Goal: Information Seeking & Learning: Learn about a topic

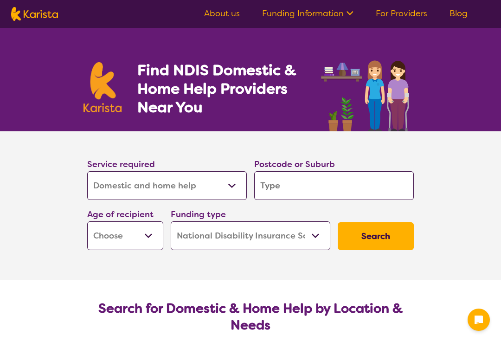
select select "Domestic and home help"
select select "NDIS"
select select "Domestic and home help"
select select "NDIS"
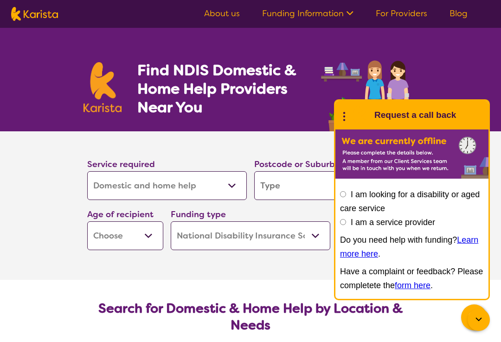
click at [344, 194] on input "I am looking for a disability or aged care service" at bounding box center [343, 194] width 6 height 6
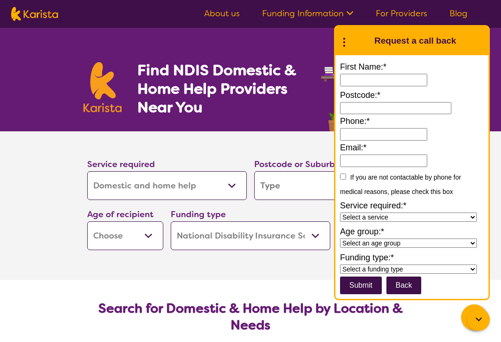
click at [411, 286] on button "Back" at bounding box center [403, 285] width 35 height 18
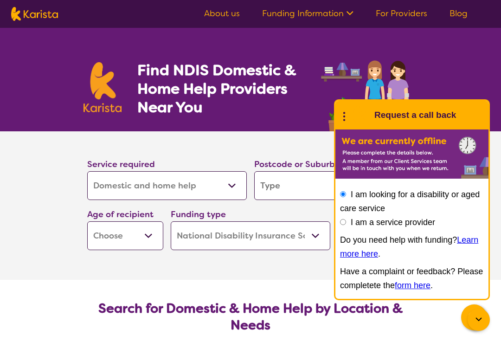
click at [344, 112] on circle at bounding box center [344, 113] width 2 height 2
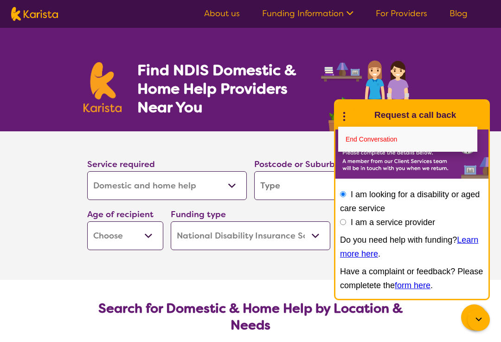
click at [480, 316] on icon at bounding box center [478, 319] width 11 height 11
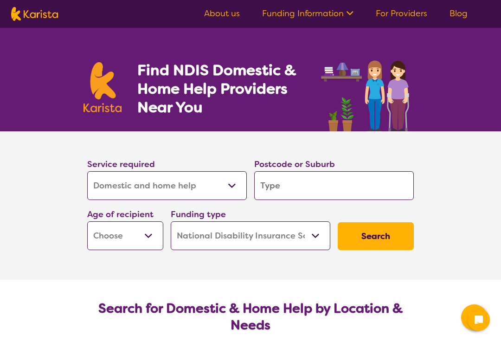
click at [368, 183] on input "search" at bounding box center [334, 185] width 160 height 29
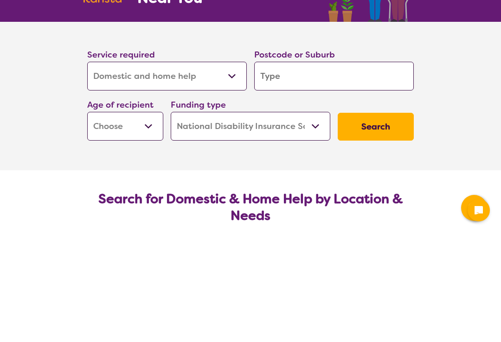
type input "3"
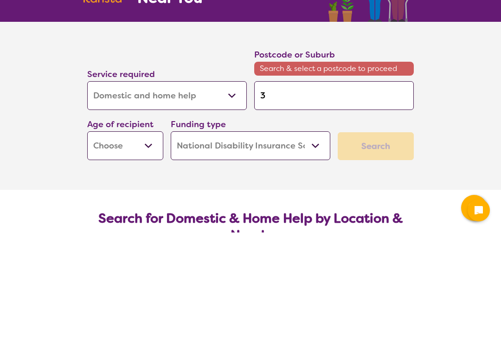
type input "32"
type input "322"
type input "3220"
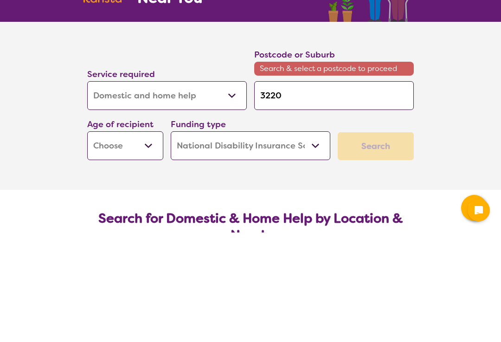
type input "3220"
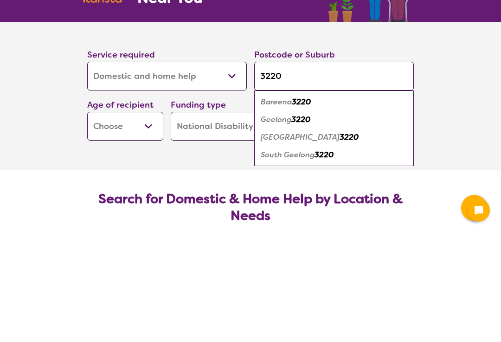
type input "3220"
click at [307, 224] on em "3220" at bounding box center [300, 229] width 19 height 10
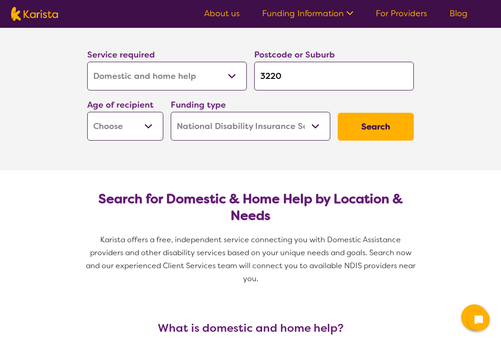
click at [147, 123] on select "Early Childhood - 0 to 9 Child - 10 to 11 Adolescent - 12 to 17 Adult - 18 to 6…" at bounding box center [125, 126] width 76 height 29
select select "AD"
click at [395, 123] on button "Search" at bounding box center [376, 127] width 76 height 28
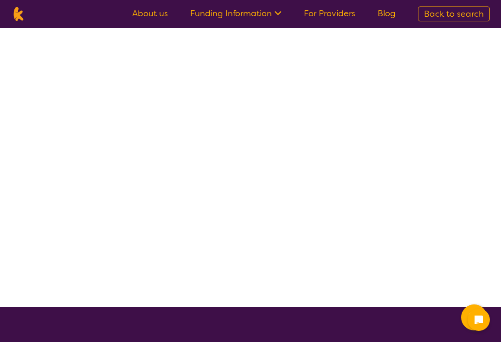
scroll to position [0, 0]
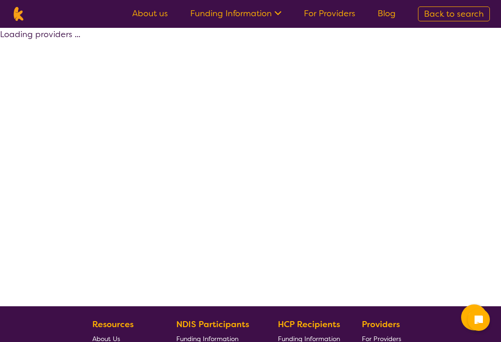
select select "NDIS"
select select "Domestic and home help"
select select "AD"
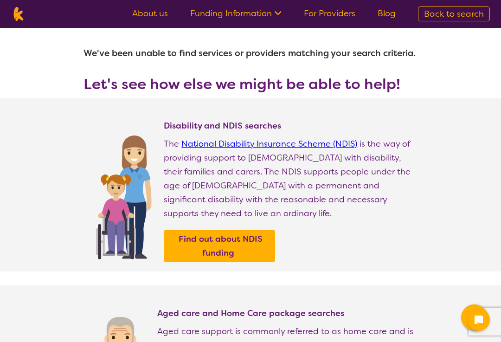
scroll to position [0, 0]
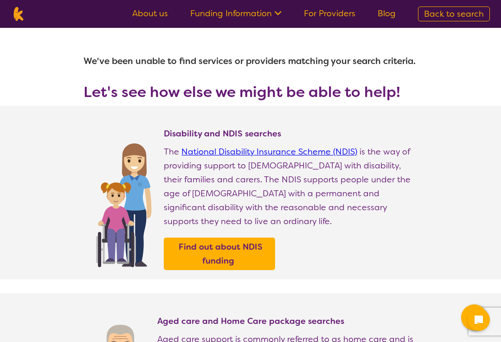
click at [352, 157] on link "National Disability Insurance Scheme (NDIS)" at bounding box center [269, 151] width 176 height 11
select select "Domestic and home help"
select select "AD"
select select "NDIS"
select select "Domestic and home help"
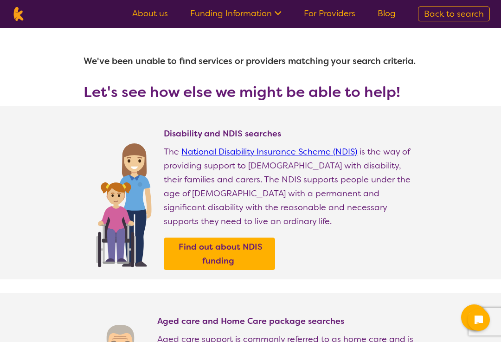
select select "AD"
select select "NDIS"
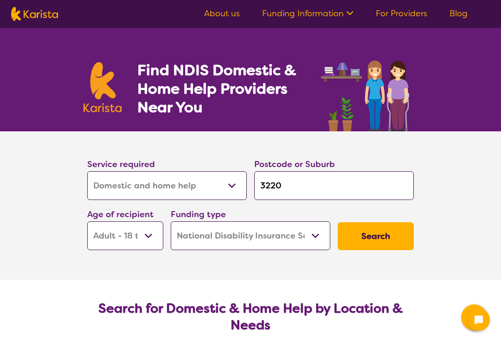
scroll to position [109, 0]
